Goal: Information Seeking & Learning: Learn about a topic

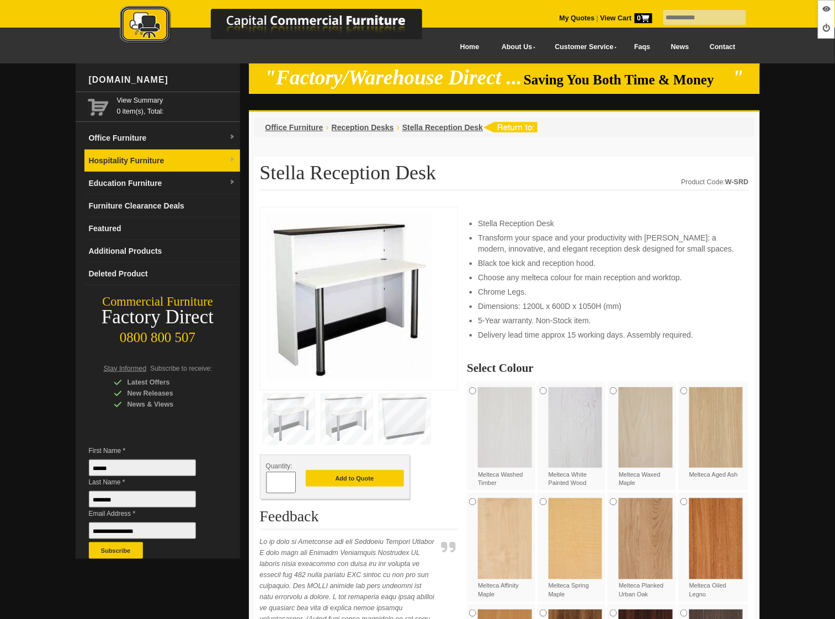
click at [136, 158] on link "Hospitality Furniture" at bounding box center [162, 161] width 156 height 23
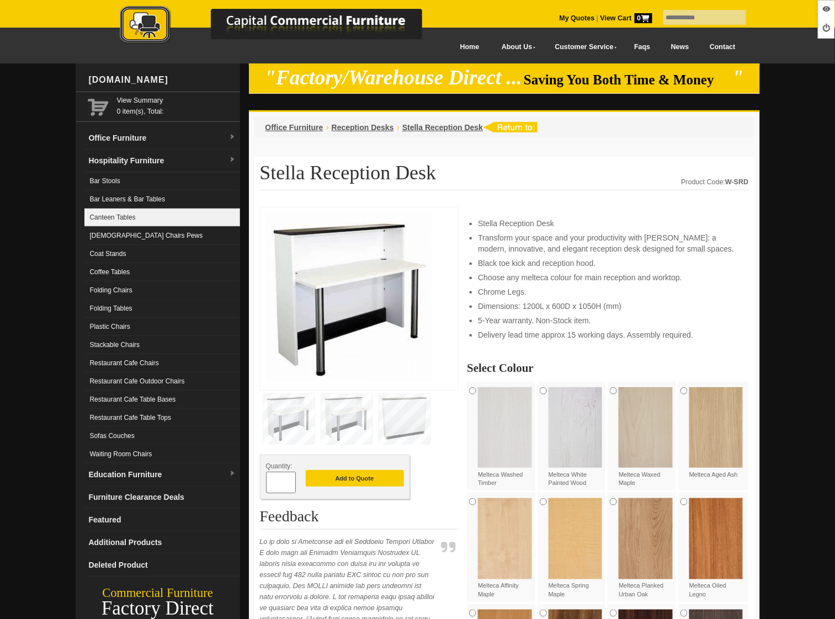
click at [143, 224] on link "Canteen Tables" at bounding box center [162, 218] width 156 height 18
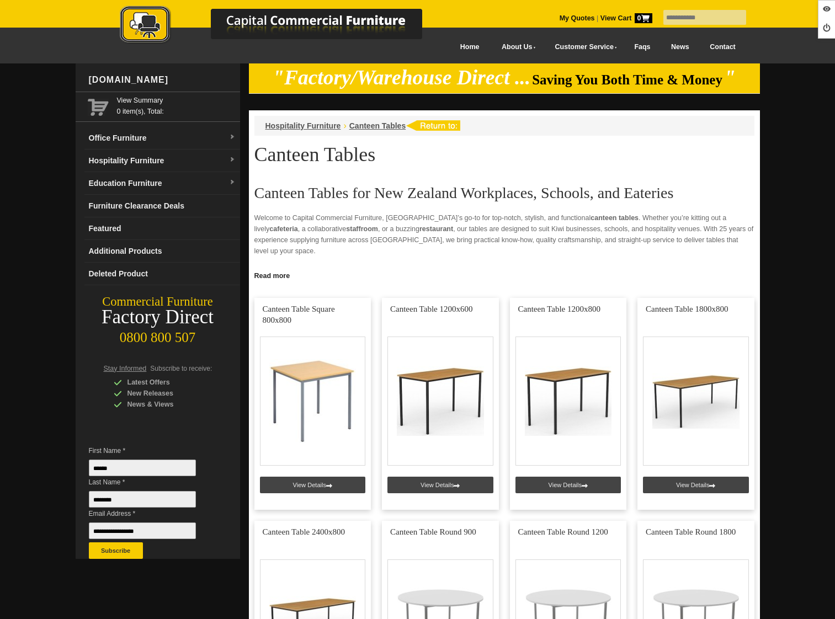
scroll to position [160, 0]
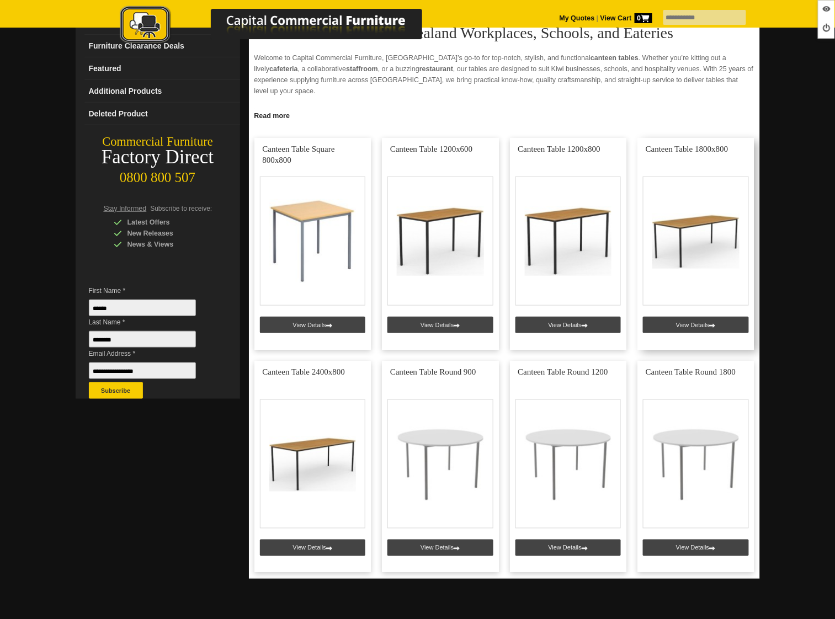
click at [693, 329] on link at bounding box center [696, 244] width 117 height 212
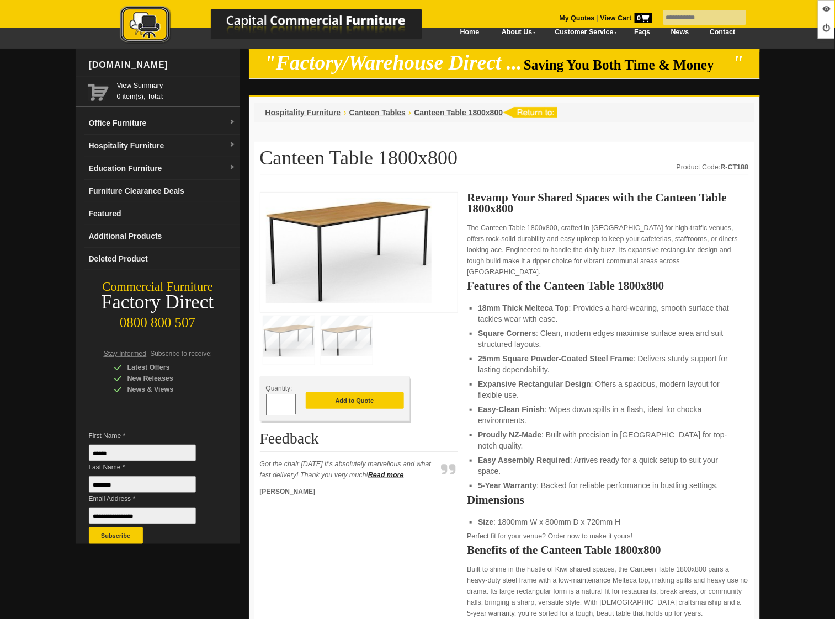
scroll to position [24, 0]
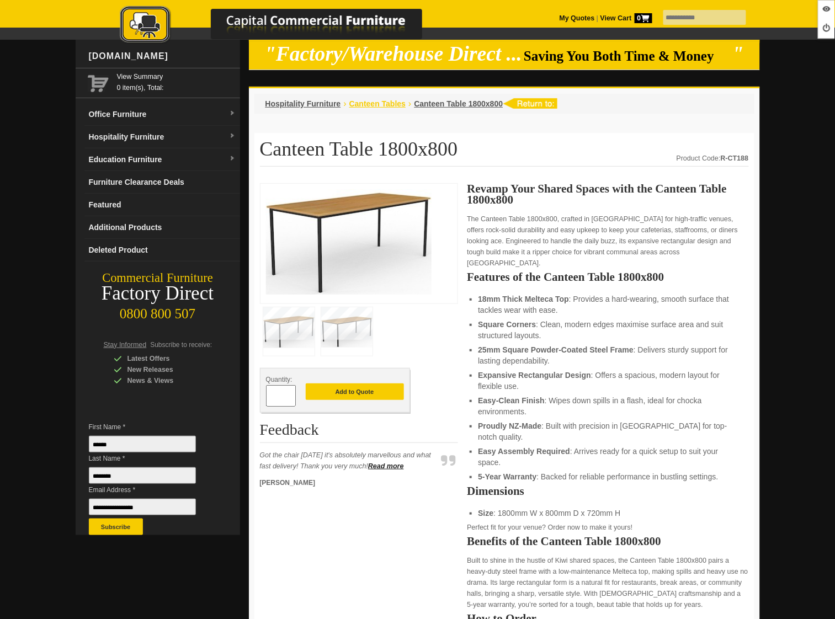
click at [387, 105] on span "Canteen Tables" at bounding box center [377, 103] width 56 height 9
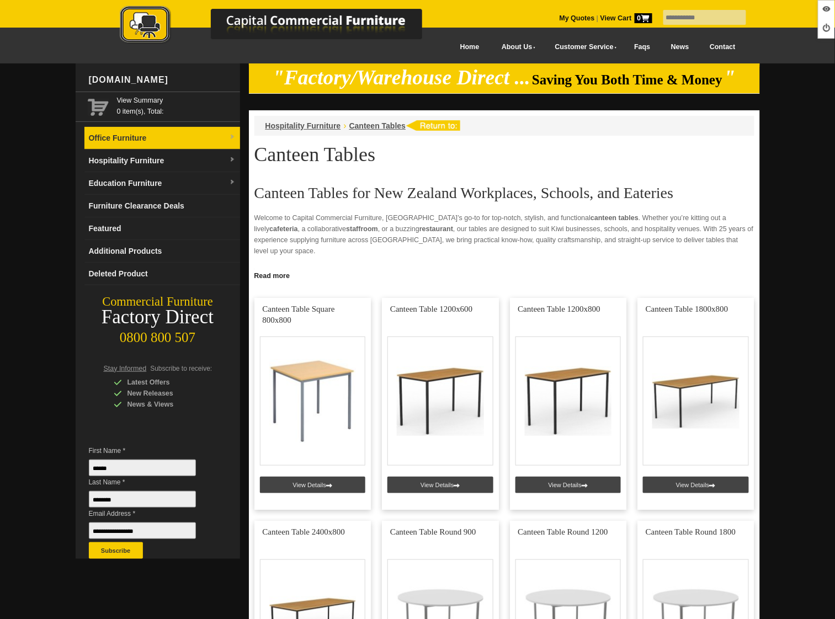
click at [161, 142] on link "Office Furniture" at bounding box center [162, 138] width 156 height 23
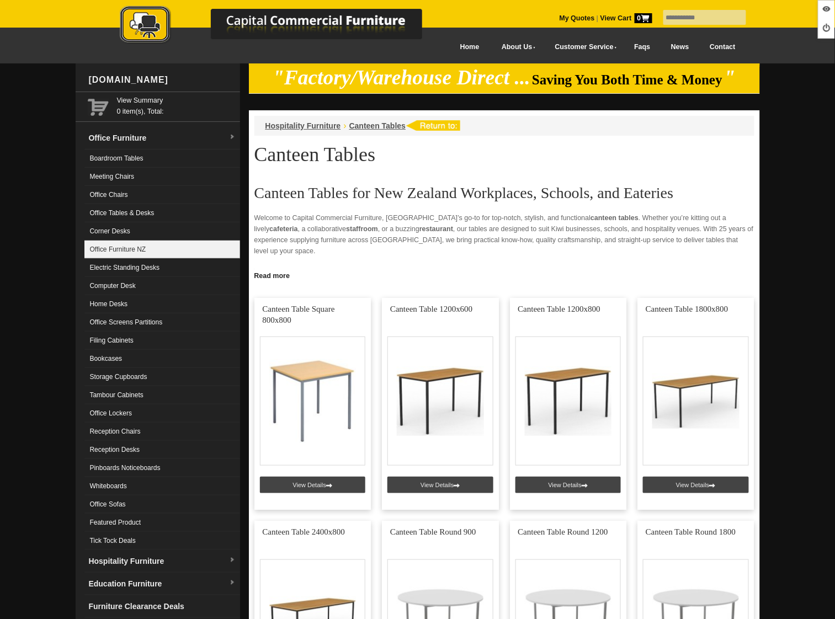
click at [154, 256] on link "Office Furniture NZ" at bounding box center [162, 250] width 156 height 18
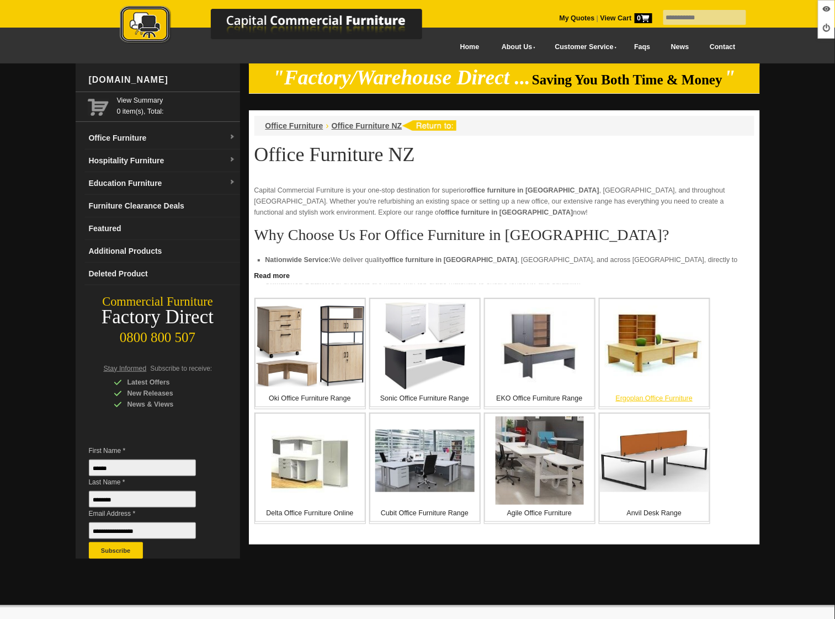
click at [639, 367] on img at bounding box center [654, 346] width 99 height 81
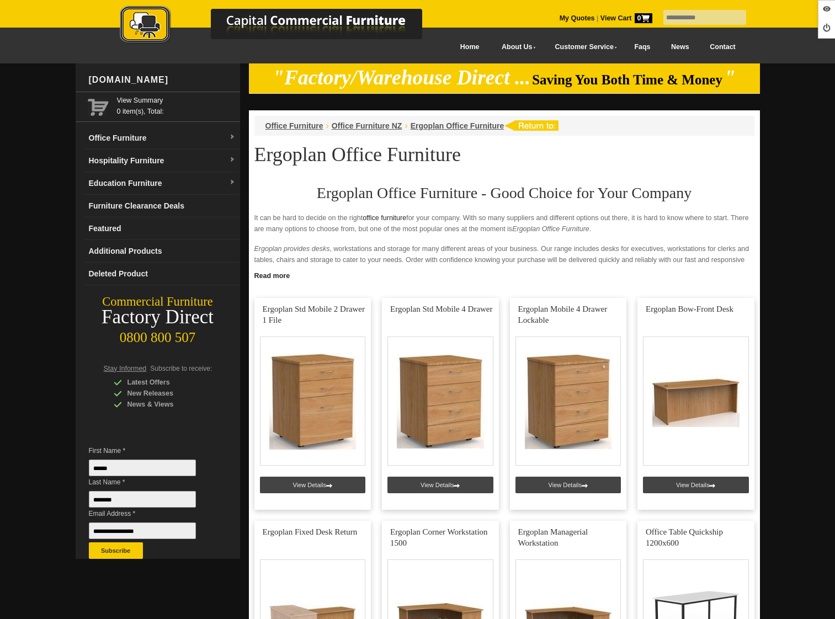
scroll to position [472, 0]
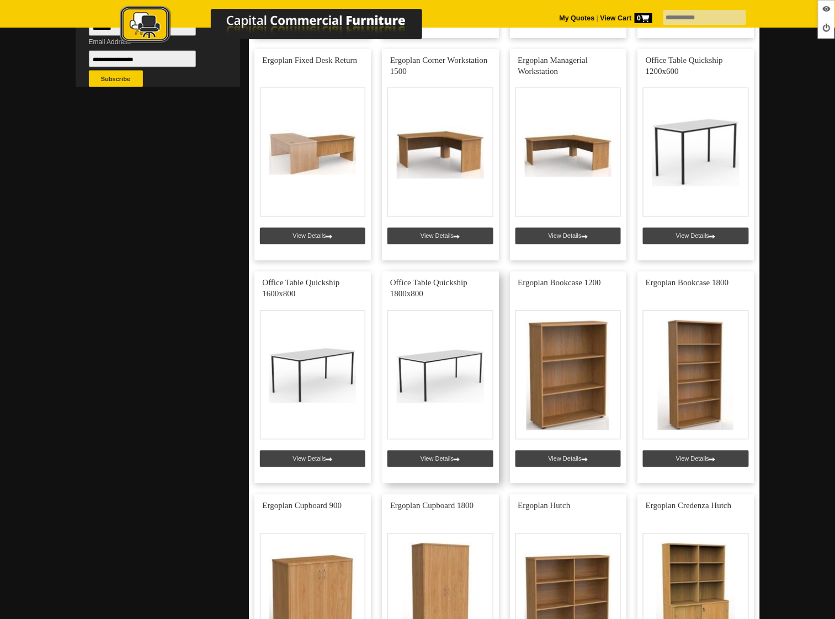
click at [429, 460] on link at bounding box center [440, 378] width 117 height 212
